Goal: Transaction & Acquisition: Purchase product/service

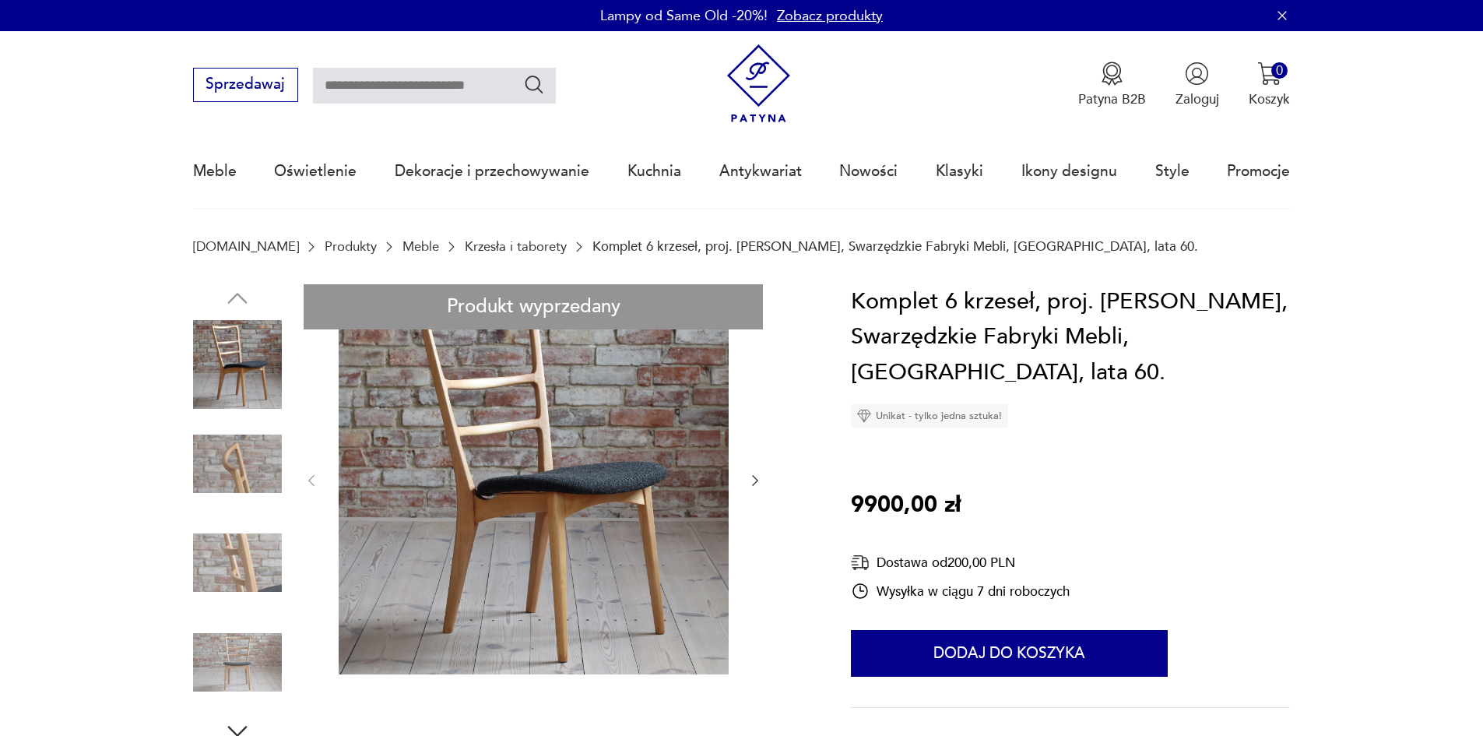
click at [214, 480] on img at bounding box center [237, 463] width 89 height 89
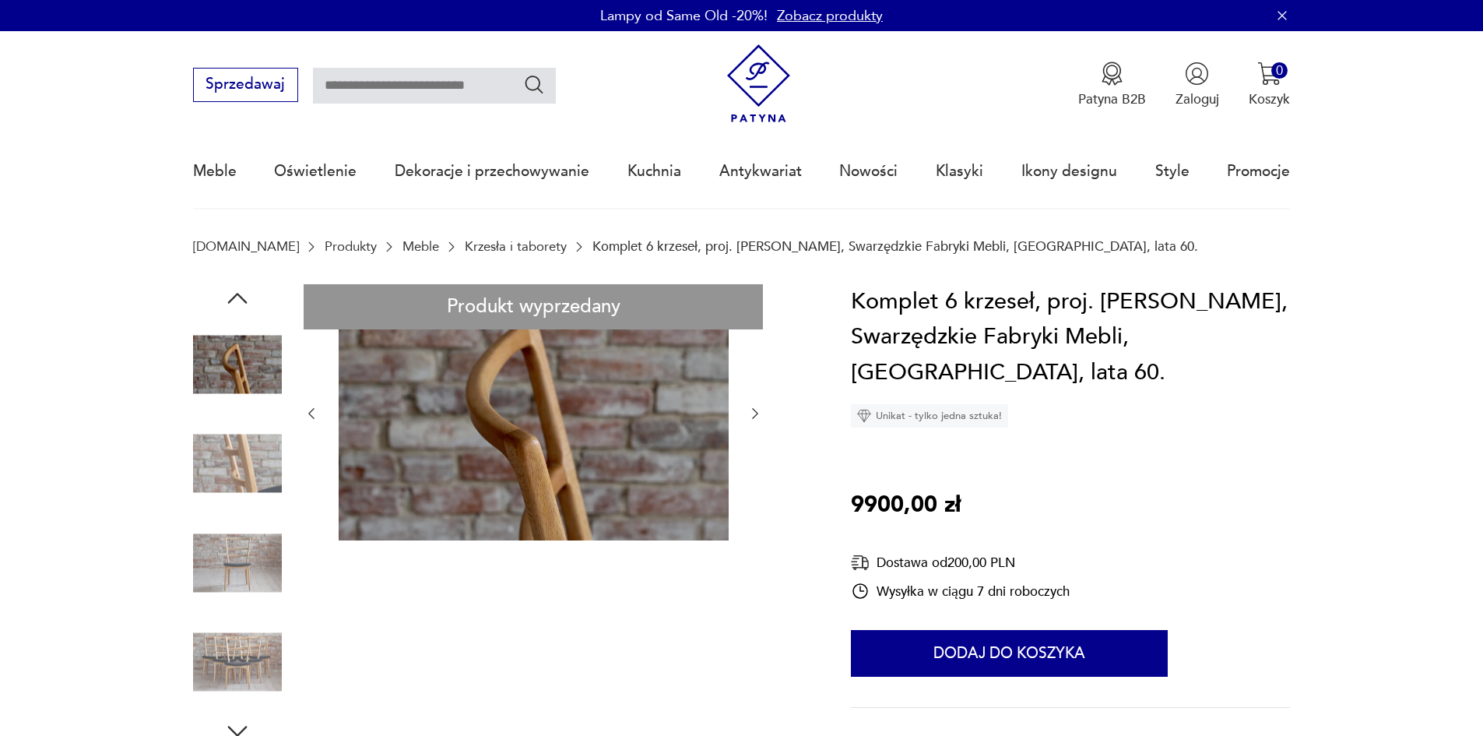
click at [223, 453] on img at bounding box center [237, 463] width 89 height 89
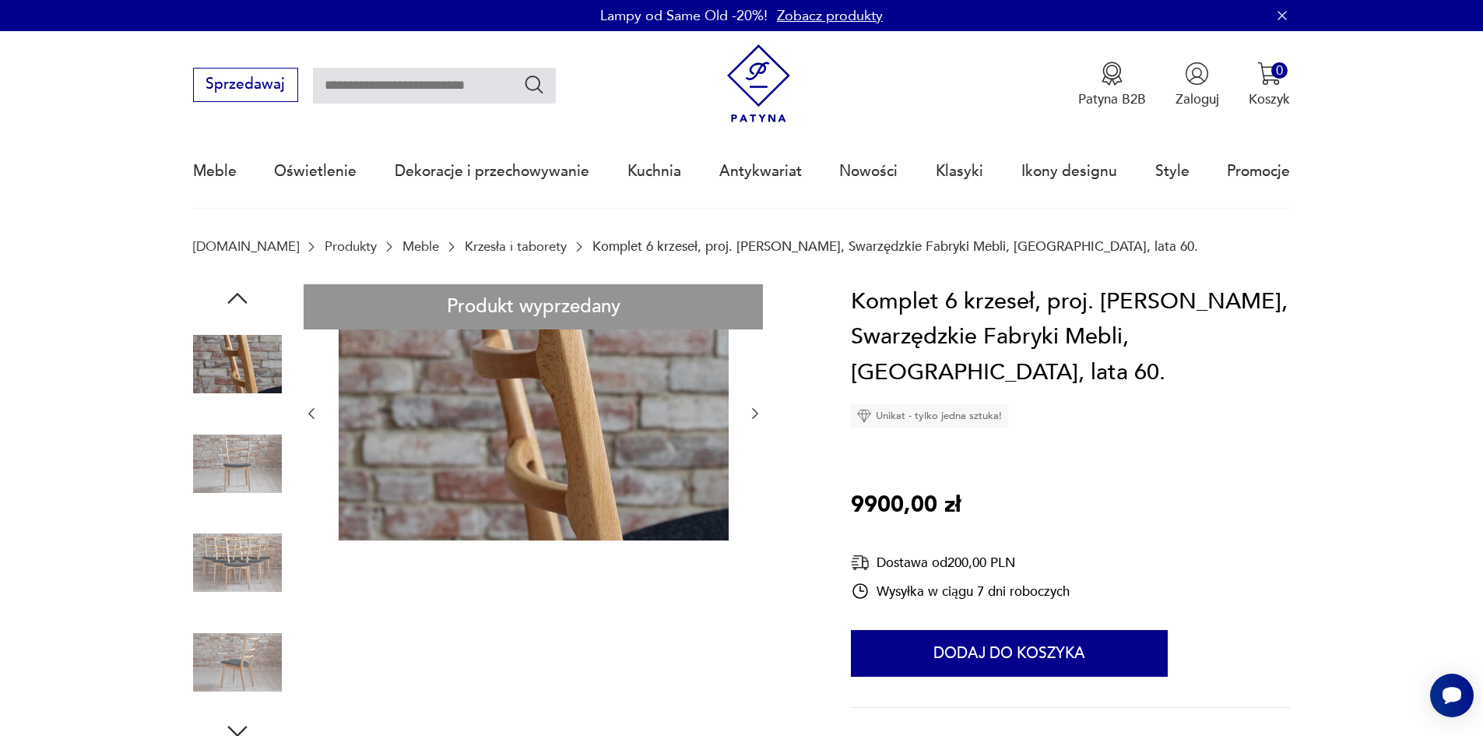
click at [223, 453] on img at bounding box center [237, 463] width 89 height 89
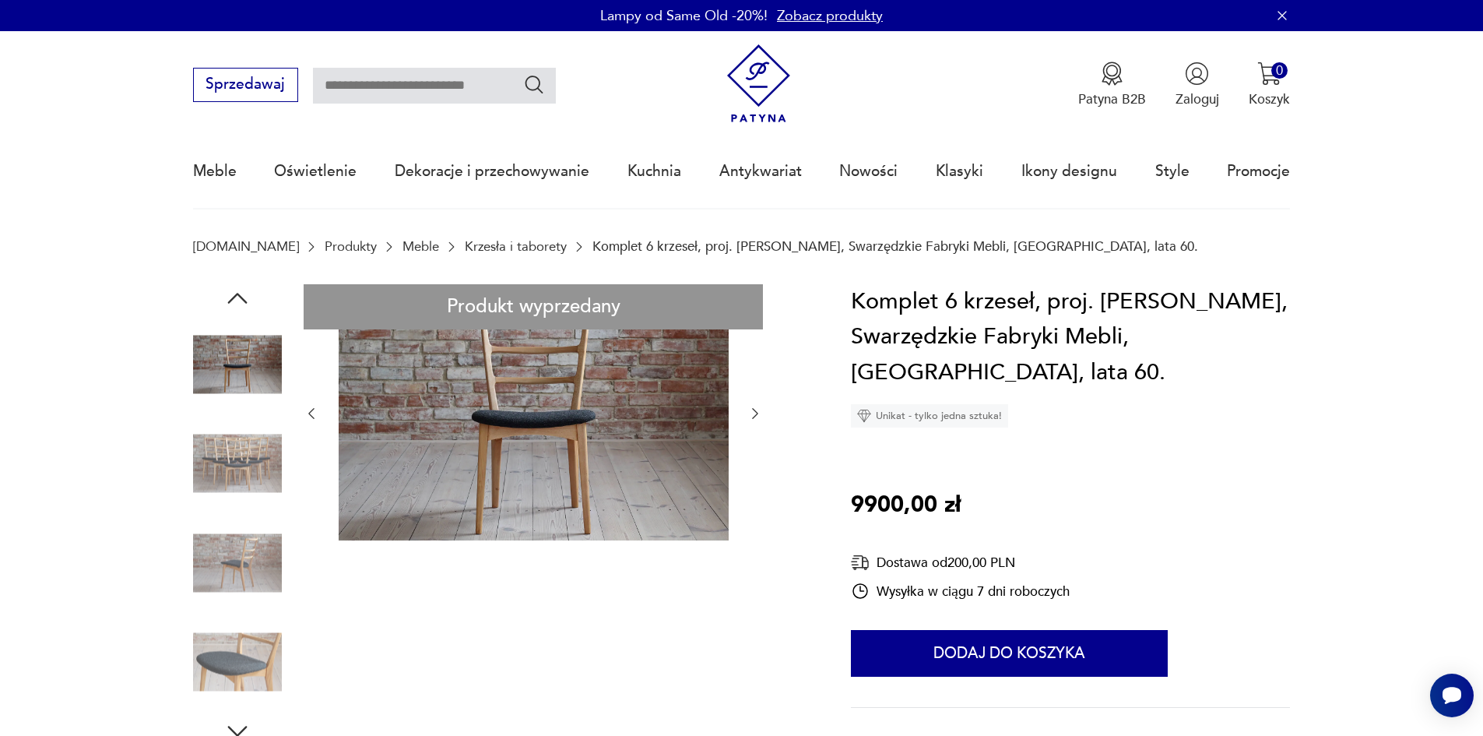
click at [223, 453] on img at bounding box center [237, 463] width 89 height 89
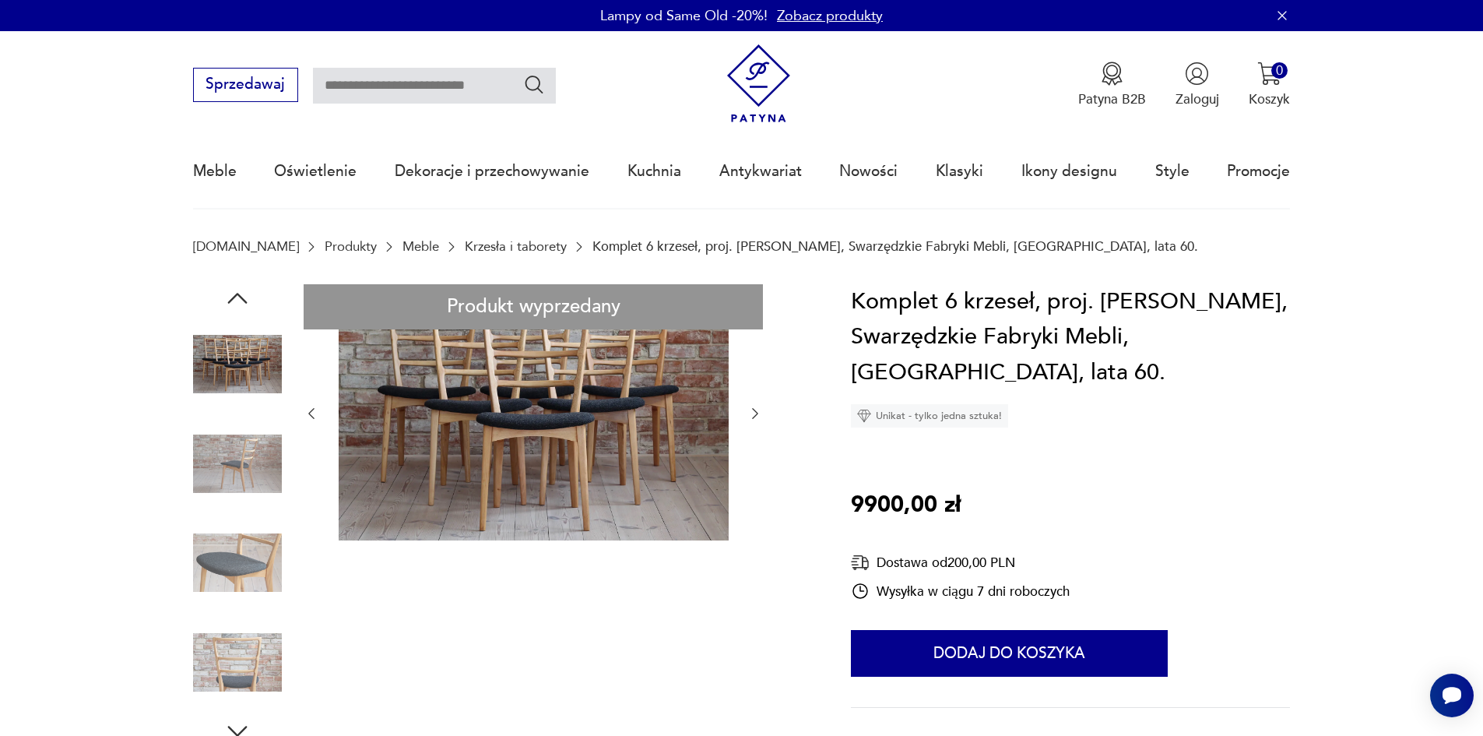
click at [228, 451] on img at bounding box center [237, 463] width 89 height 89
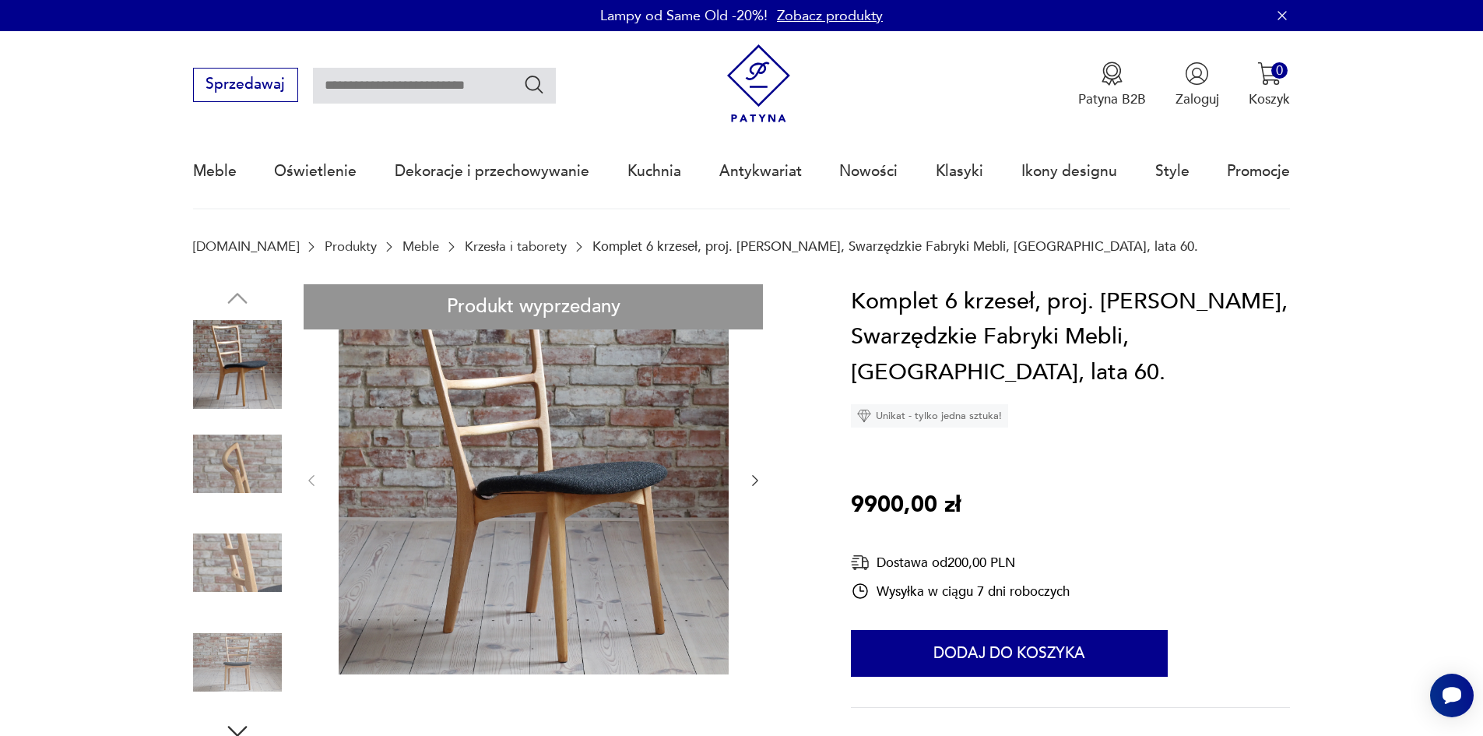
click at [255, 449] on img at bounding box center [237, 463] width 89 height 89
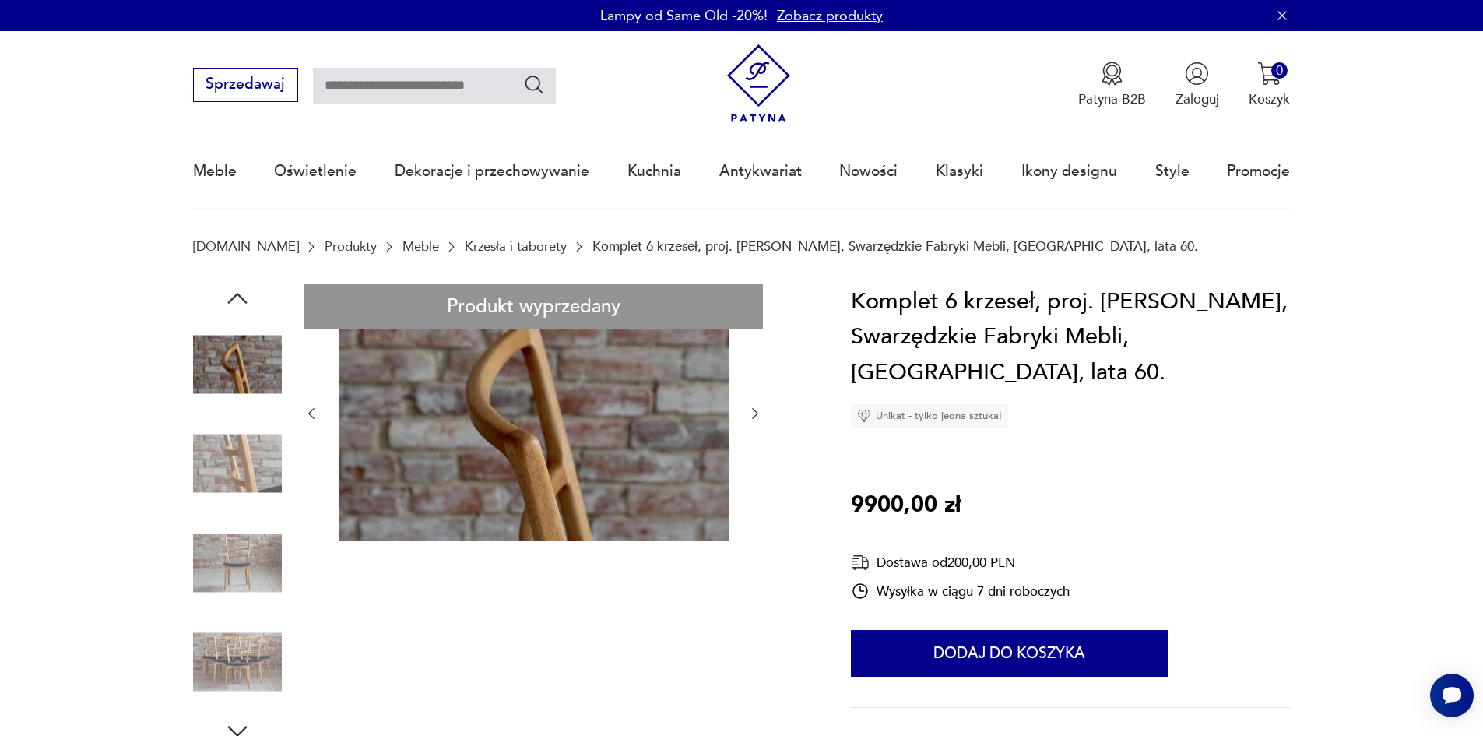
click at [255, 449] on img at bounding box center [237, 463] width 89 height 89
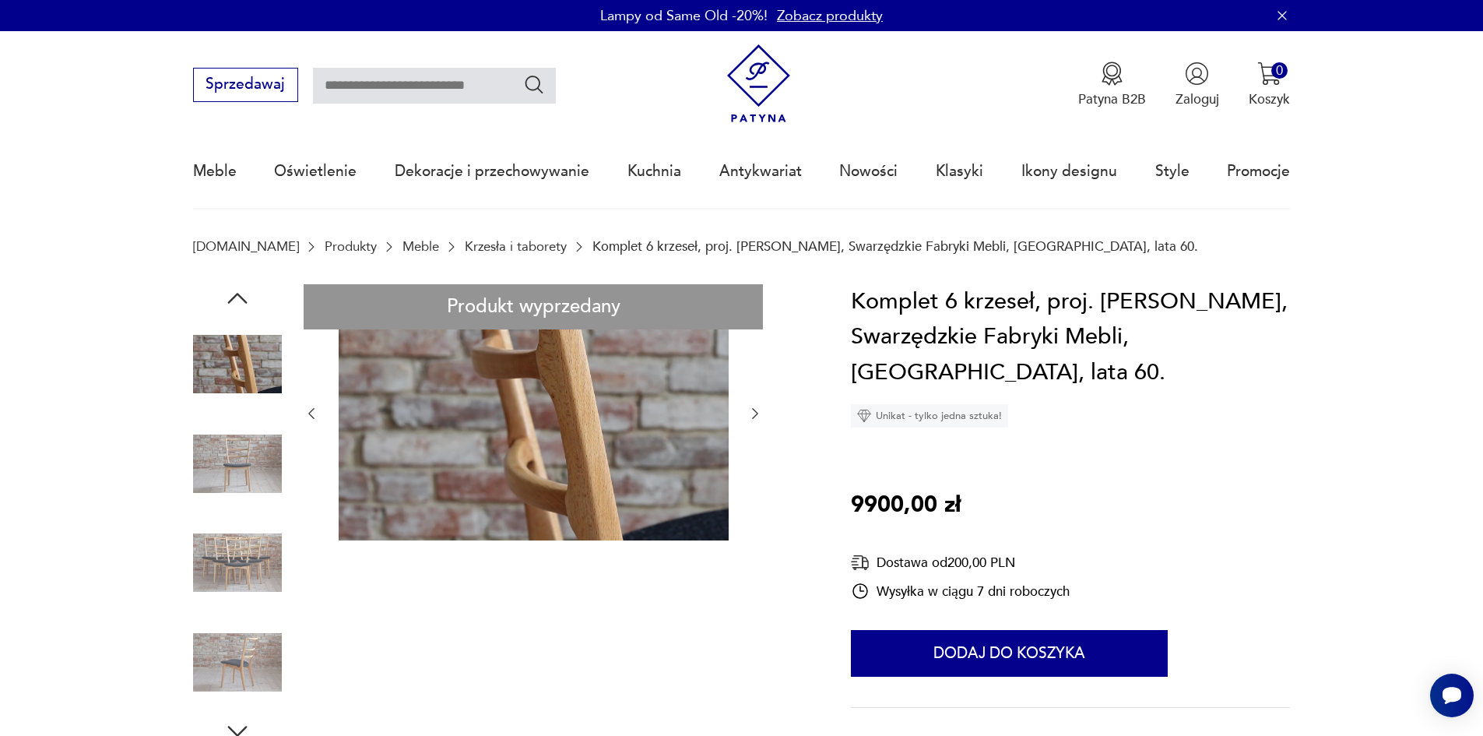
click at [255, 449] on img at bounding box center [237, 463] width 89 height 89
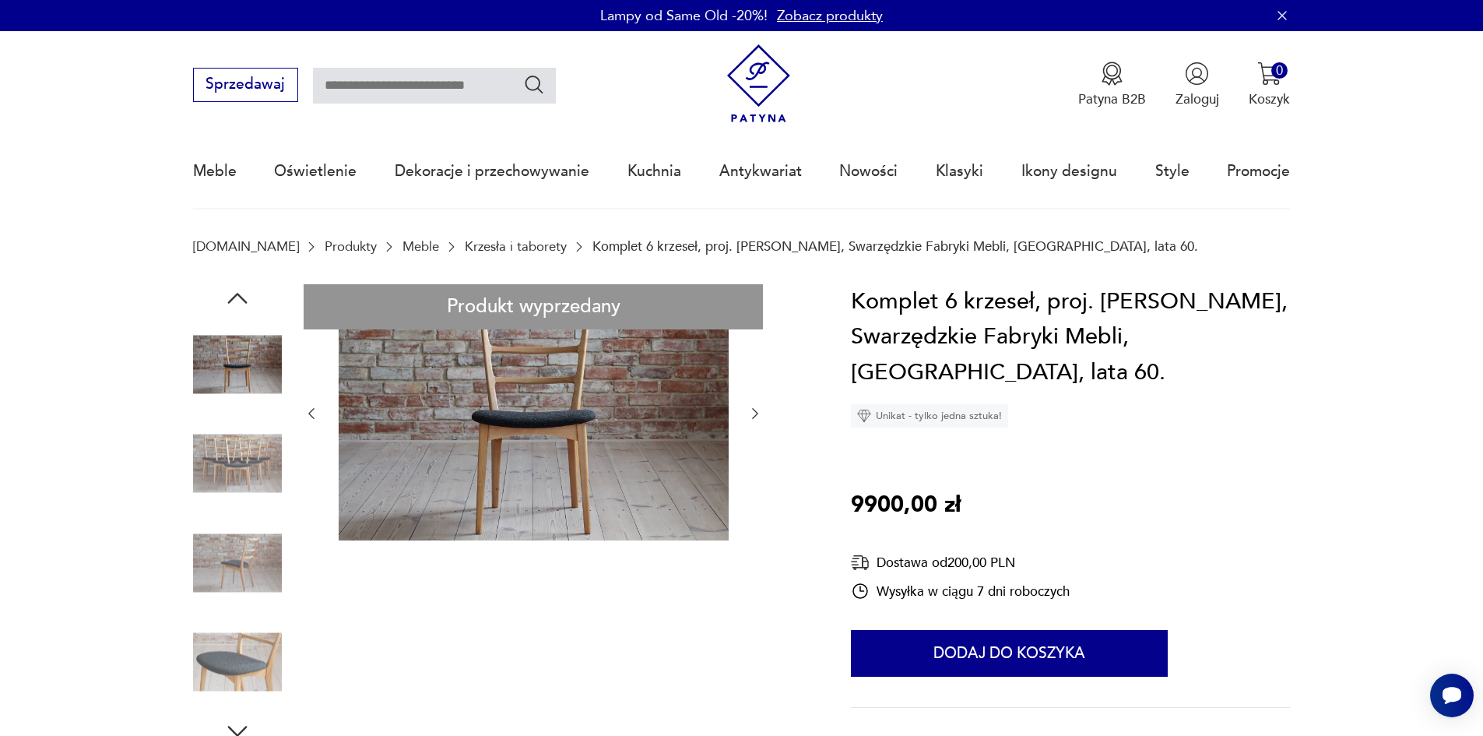
click at [255, 449] on img at bounding box center [237, 463] width 89 height 89
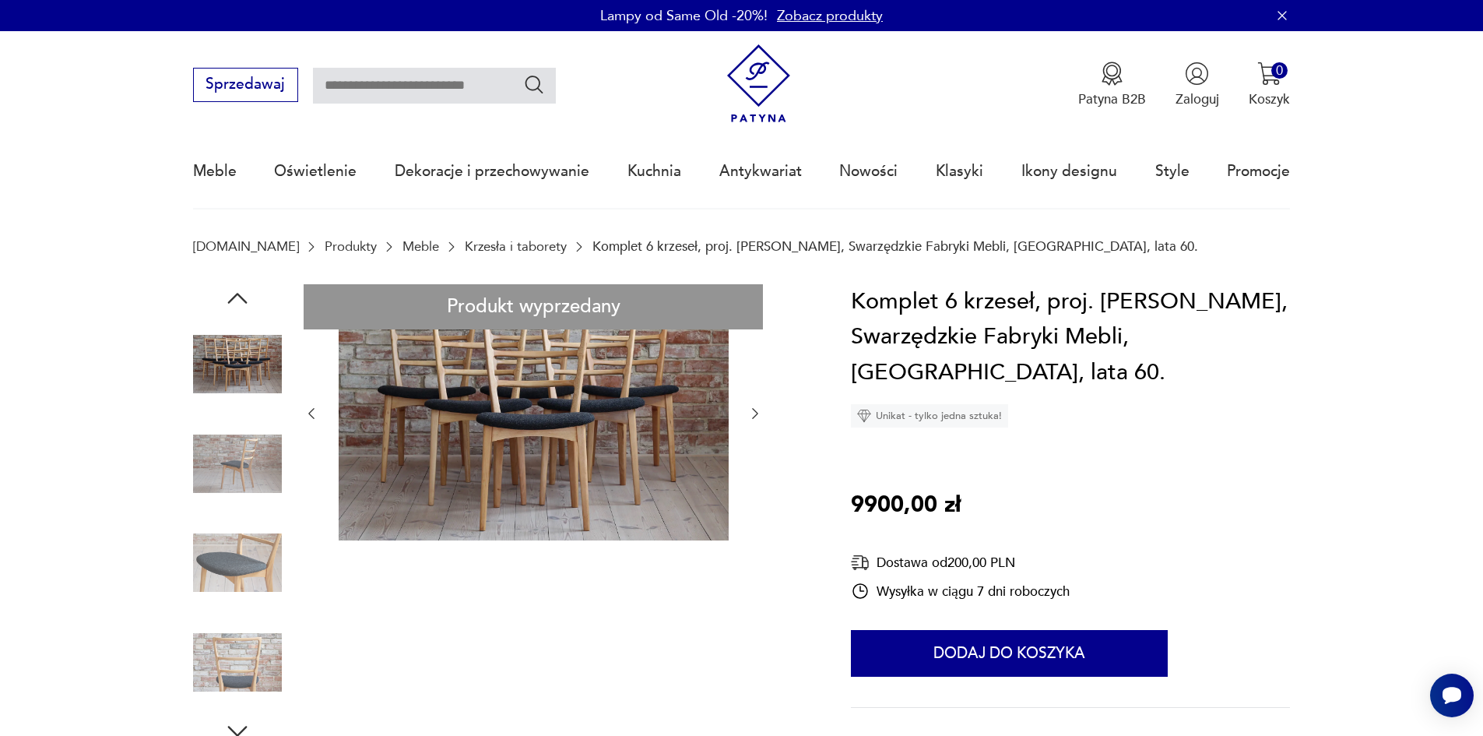
click at [508, 399] on img at bounding box center [534, 412] width 390 height 256
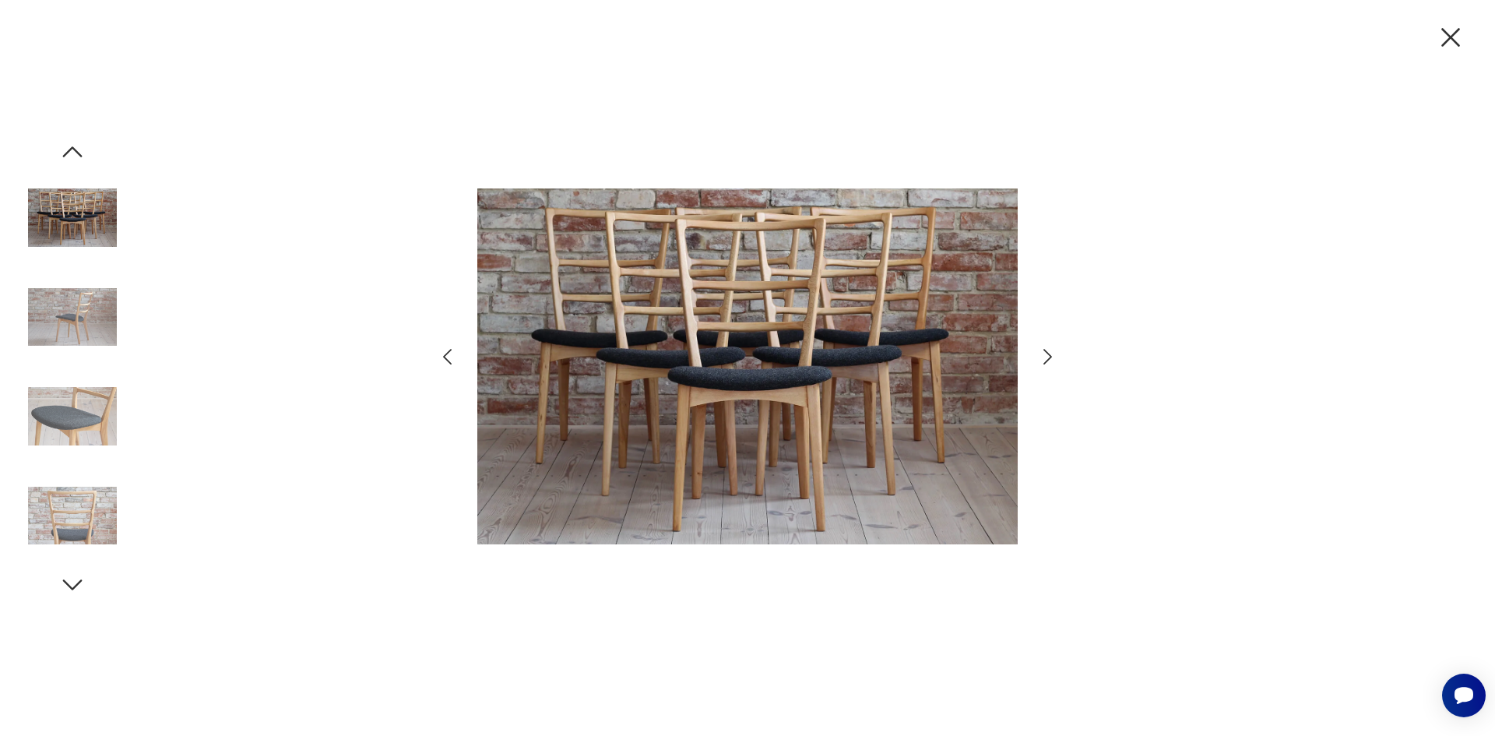
click at [89, 519] on img at bounding box center [72, 515] width 89 height 89
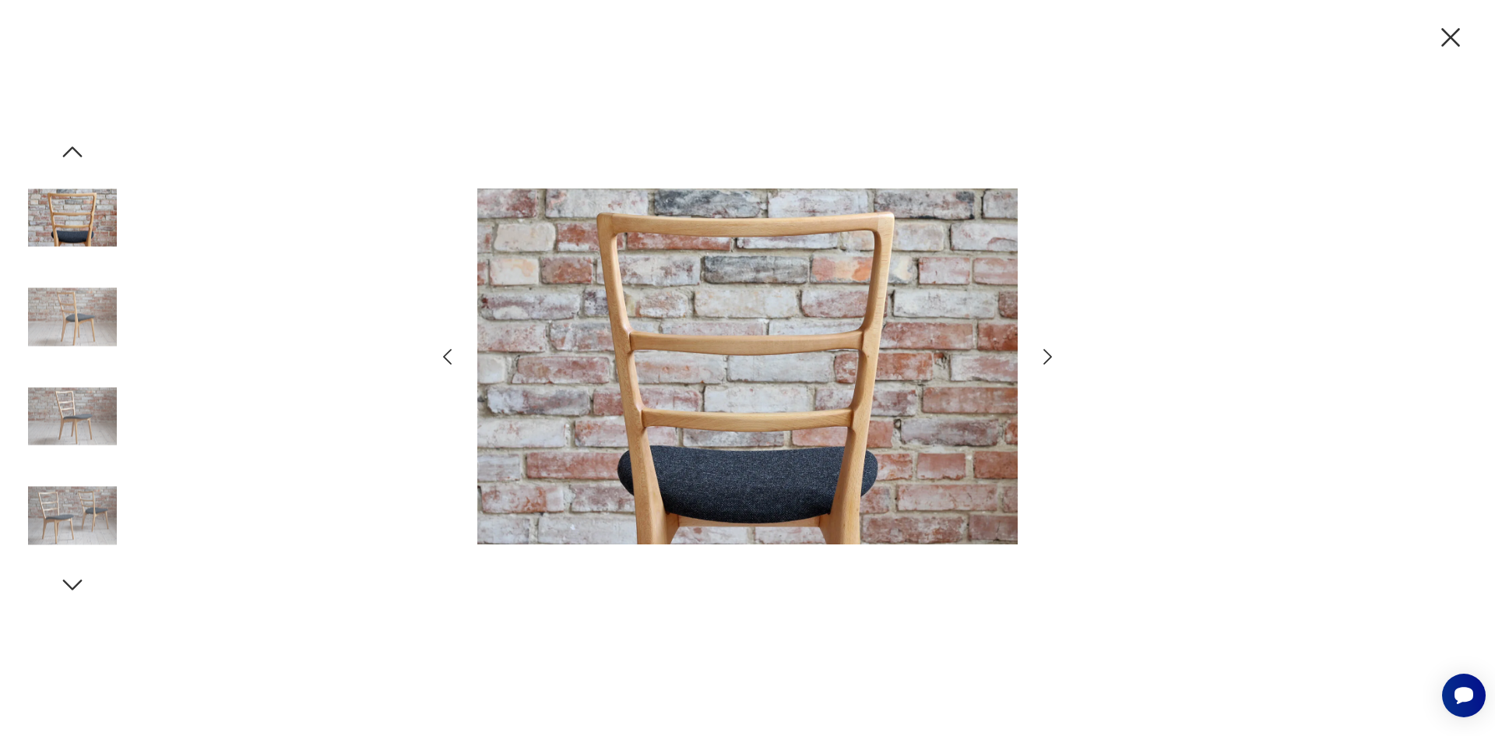
click at [77, 575] on icon "button" at bounding box center [72, 585] width 28 height 28
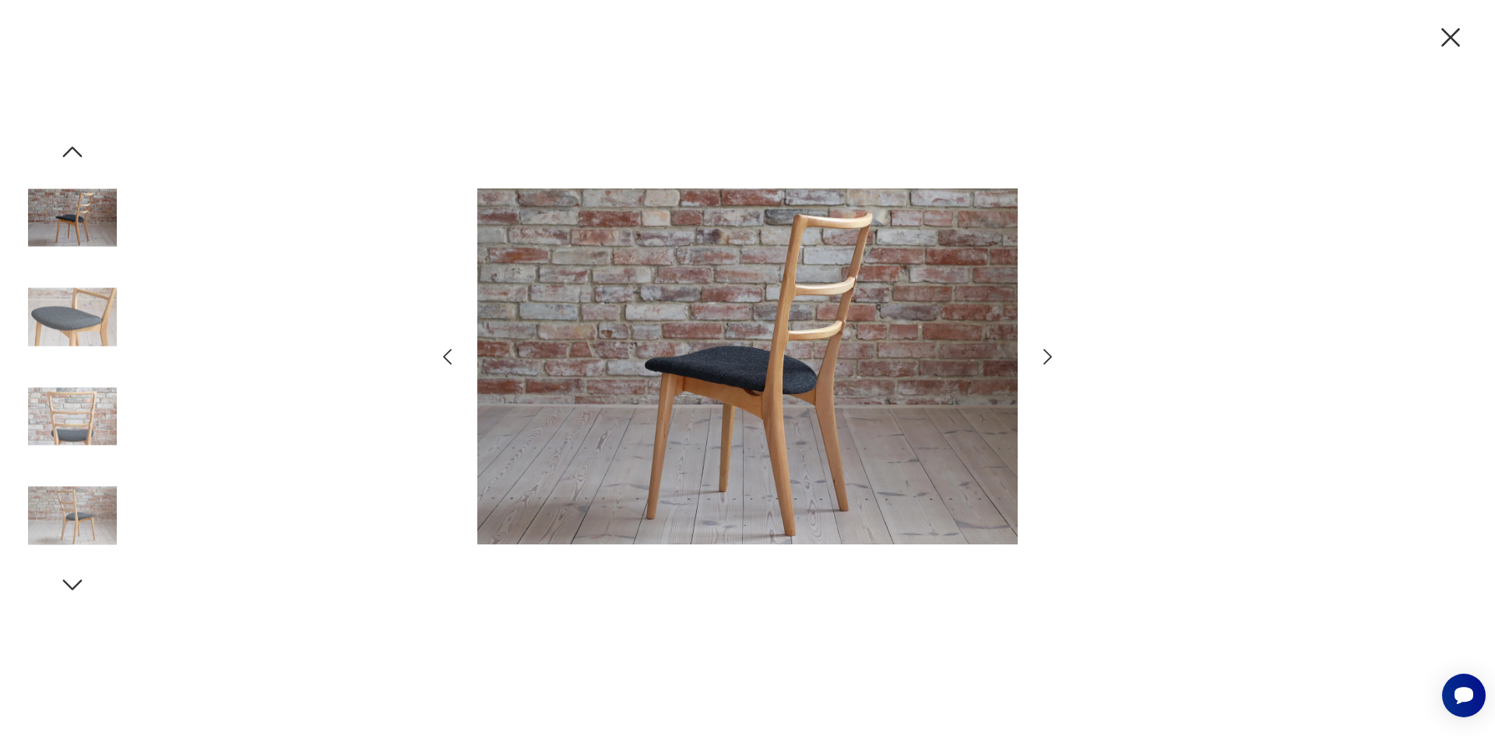
click at [1443, 27] on icon "button" at bounding box center [1450, 37] width 33 height 33
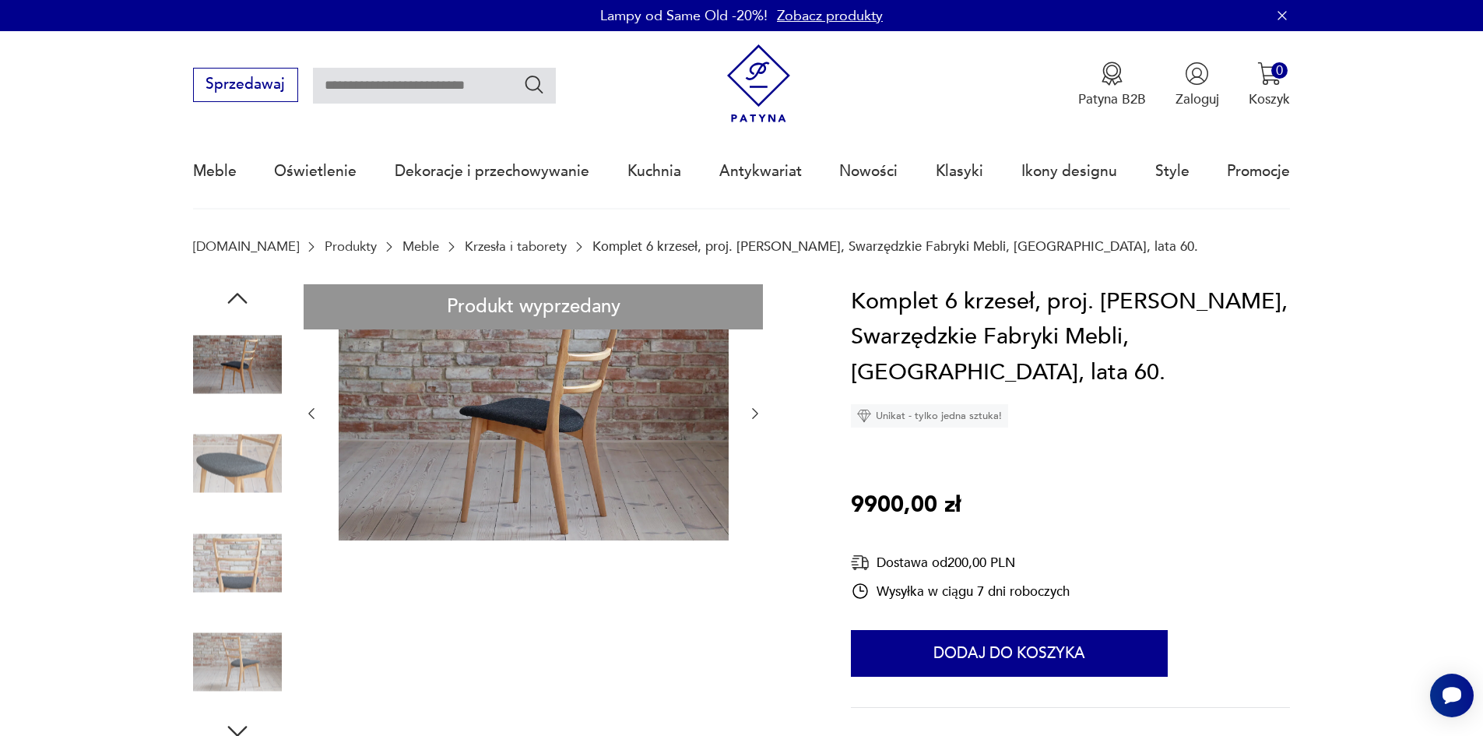
click at [1278, 12] on icon "button" at bounding box center [1283, 16] width 16 height 16
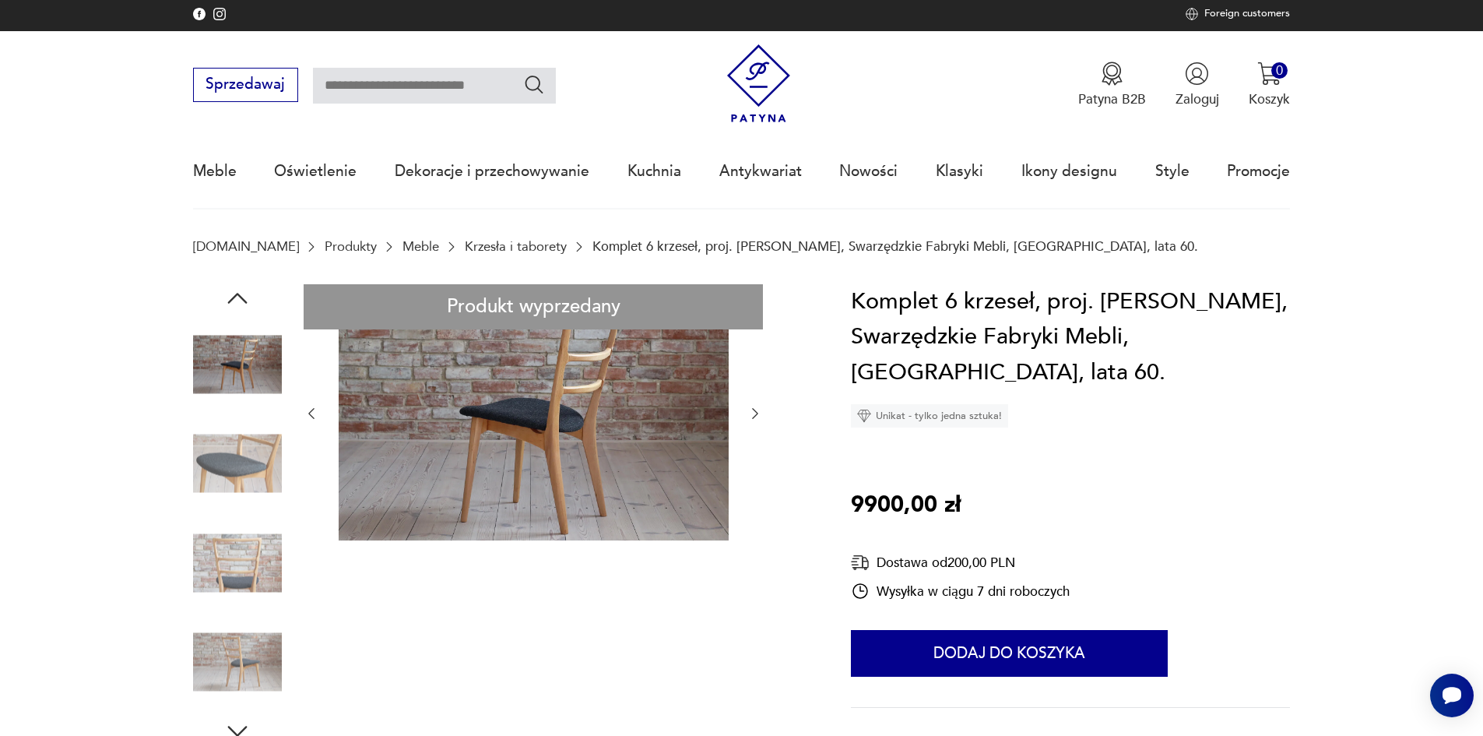
click at [230, 375] on img at bounding box center [237, 364] width 89 height 89
click at [214, 446] on img at bounding box center [237, 463] width 89 height 89
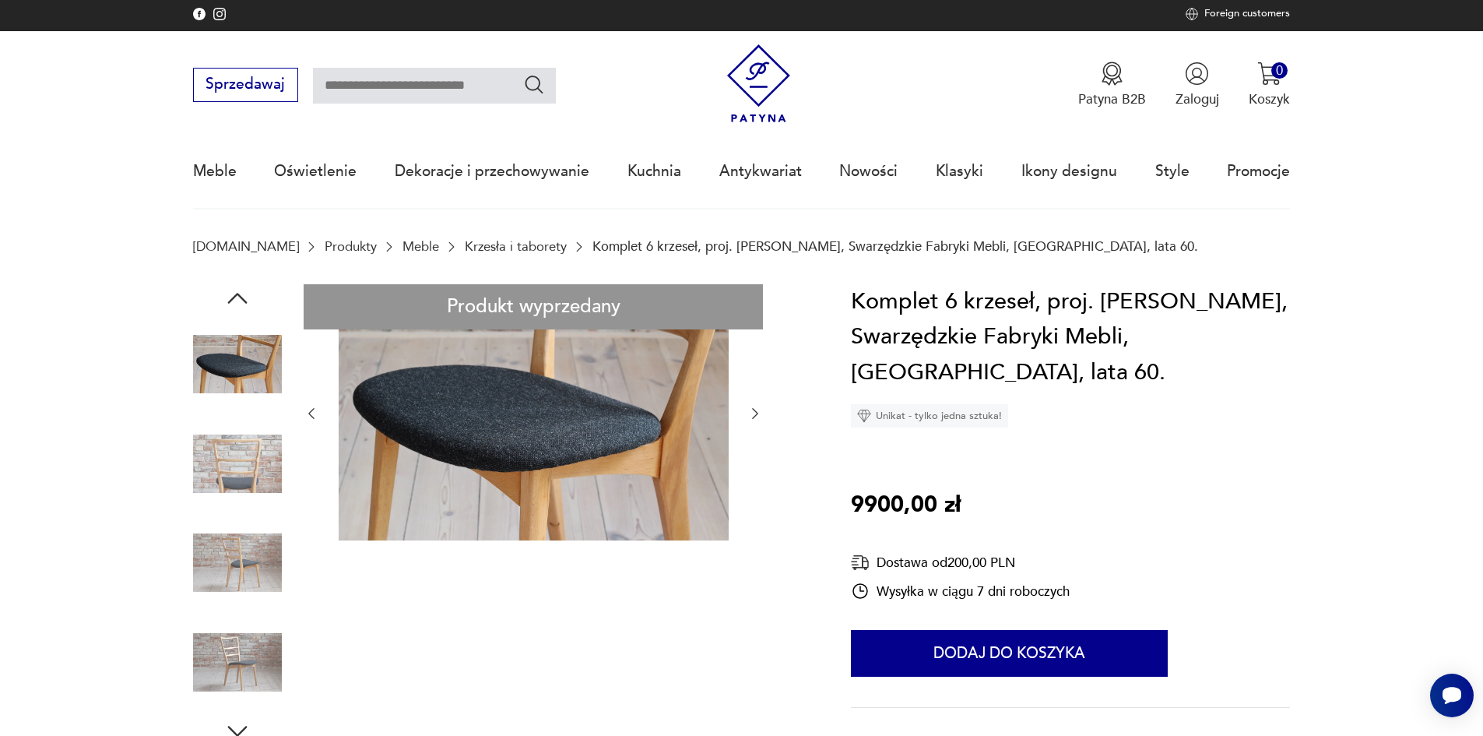
click at [222, 480] on img at bounding box center [237, 463] width 89 height 89
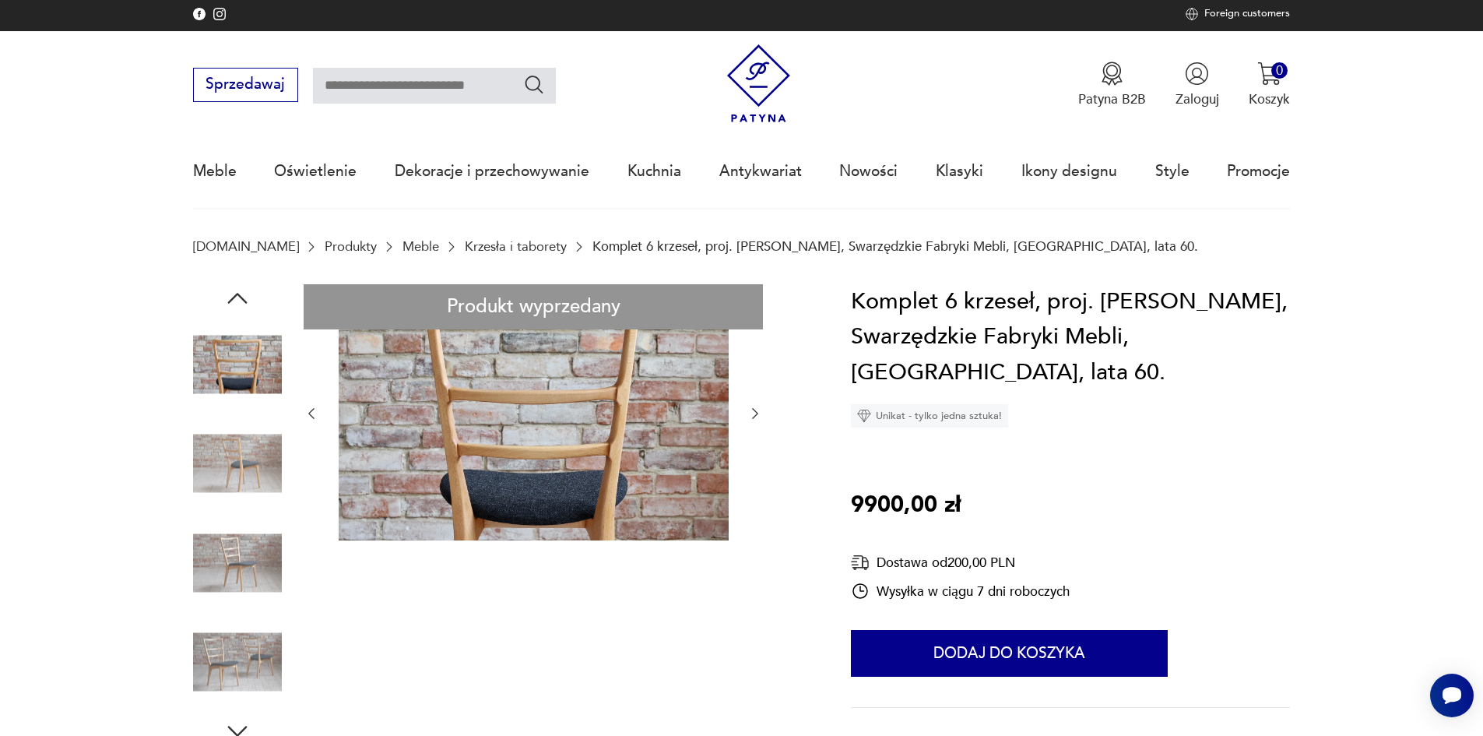
click at [241, 487] on img at bounding box center [237, 463] width 89 height 89
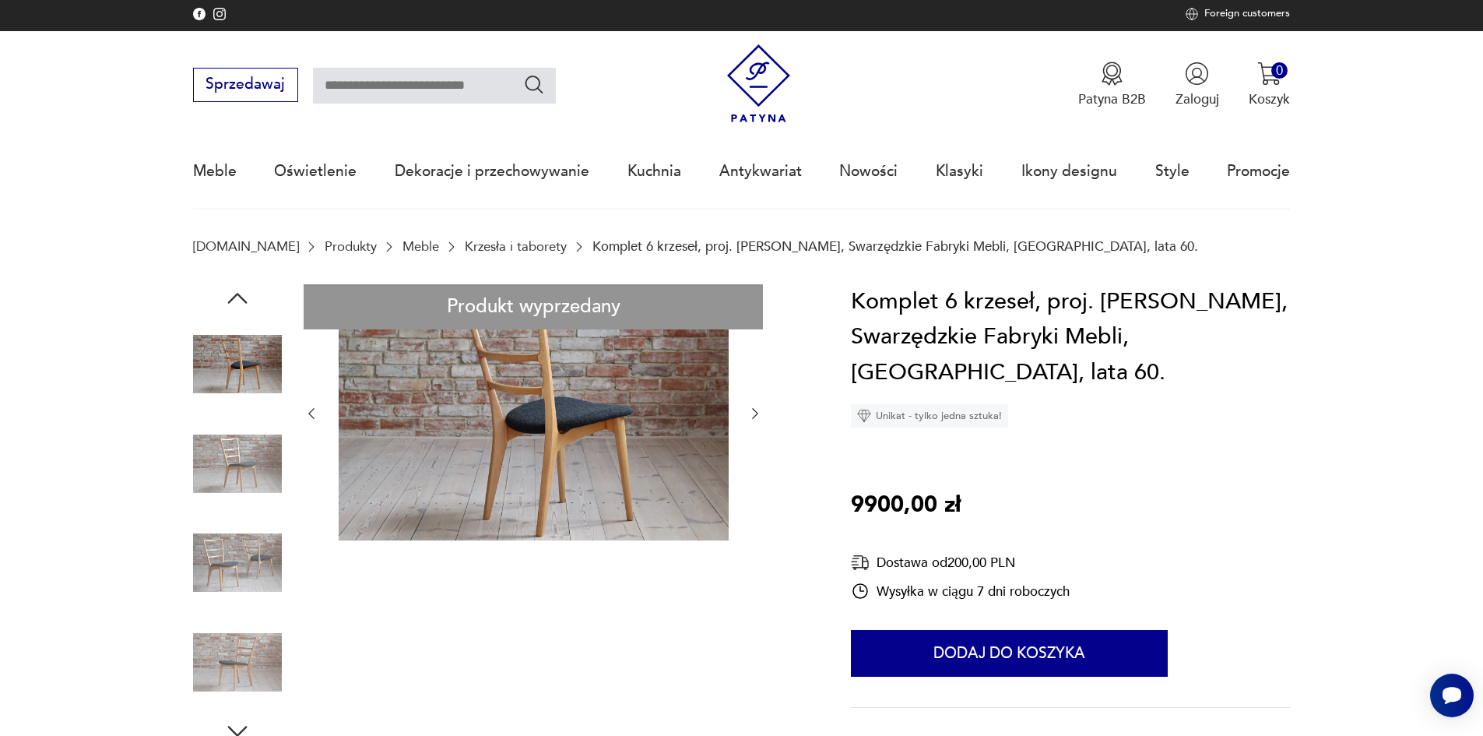
click at [225, 480] on img at bounding box center [237, 463] width 89 height 89
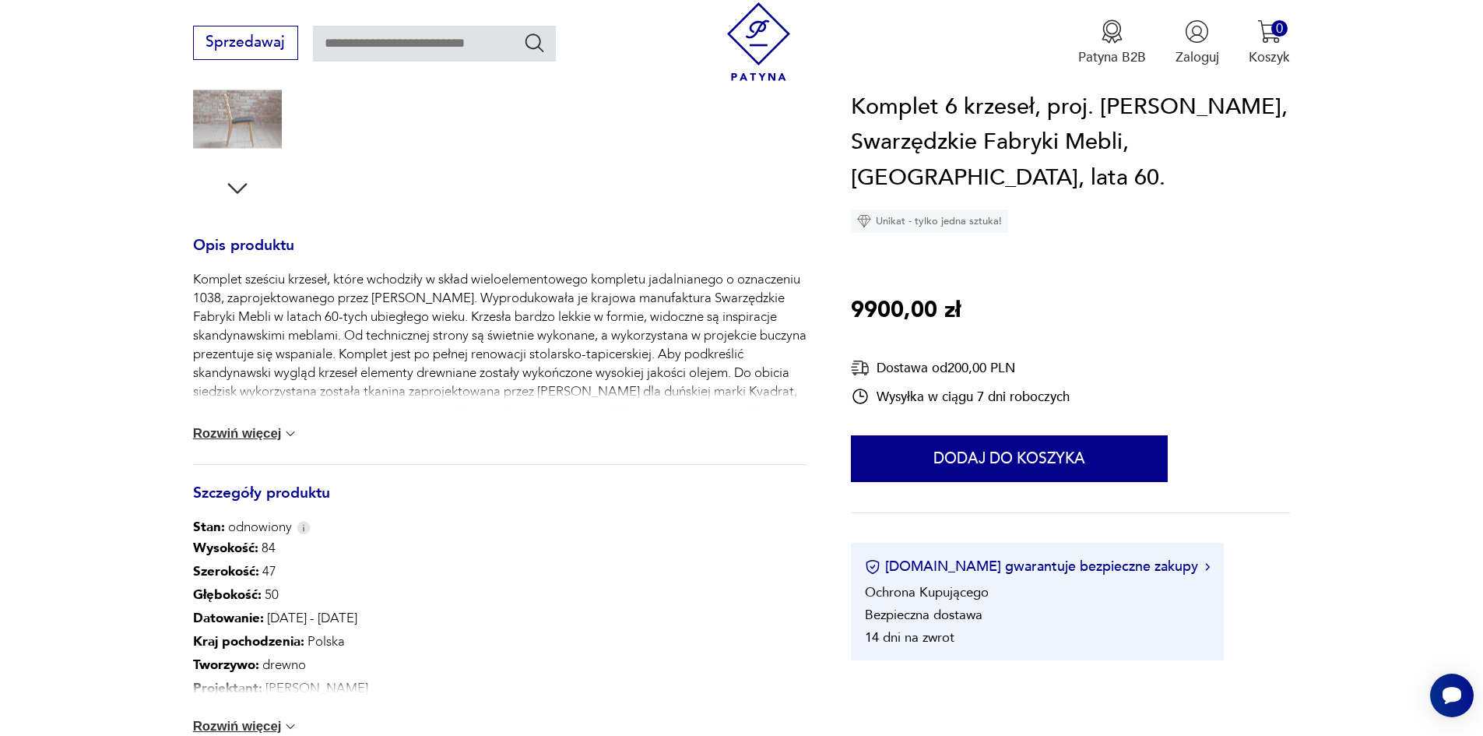
scroll to position [545, 0]
click at [263, 435] on button "Rozwiń więcej" at bounding box center [246, 432] width 106 height 16
